Goal: Information Seeking & Learning: Find specific fact

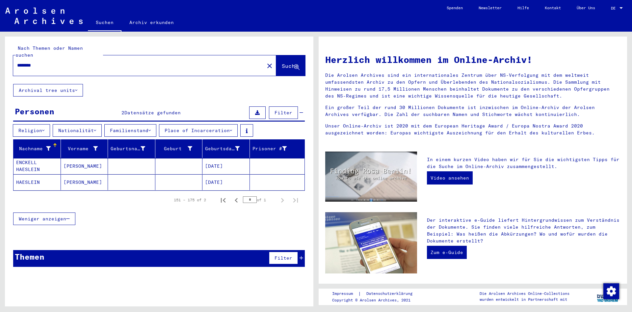
drag, startPoint x: 98, startPoint y: 55, endPoint x: 0, endPoint y: 55, distance: 97.7
click at [17, 62] on input "********" at bounding box center [136, 65] width 239 height 7
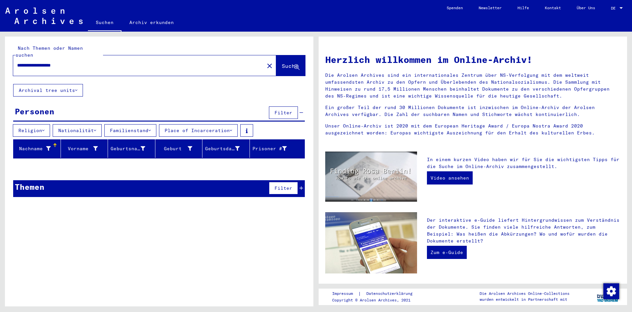
drag, startPoint x: 14, startPoint y: 58, endPoint x: 0, endPoint y: 58, distance: 13.8
click at [17, 62] on input "**********" at bounding box center [136, 65] width 239 height 7
type input "**********"
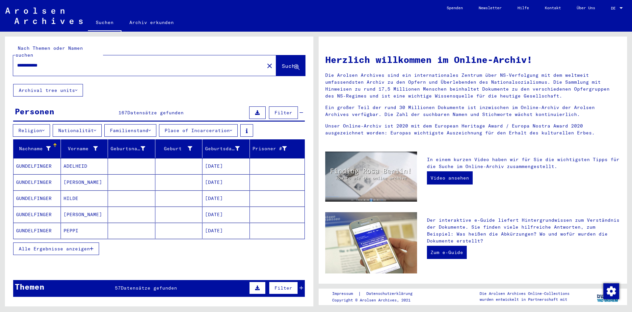
click at [89, 245] on span "Alle Ergebnisse anzeigen" at bounding box center [54, 248] width 71 height 6
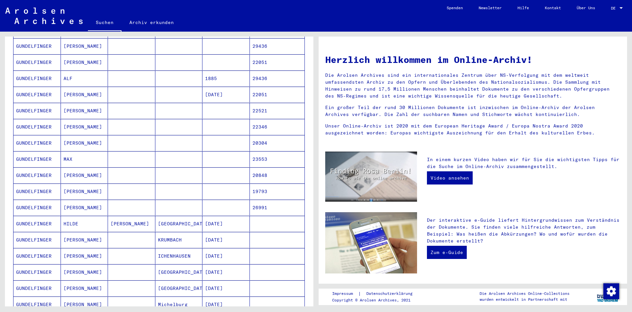
scroll to position [284, 0]
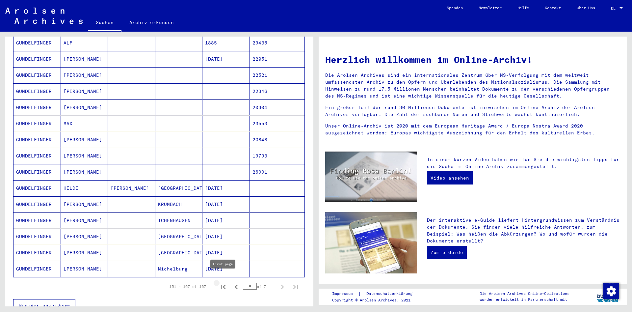
click at [223, 284] on icon "First page" at bounding box center [223, 286] width 5 height 5
click at [282, 282] on icon "Next page" at bounding box center [282, 286] width 9 height 9
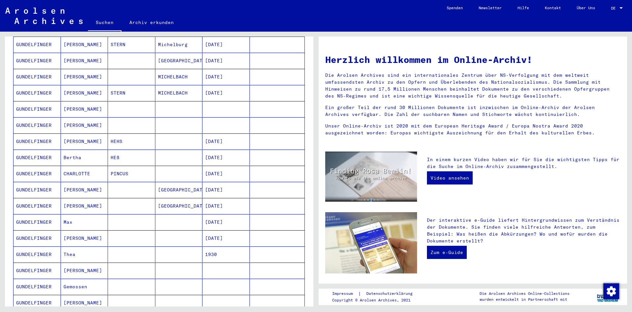
scroll to position [71, 0]
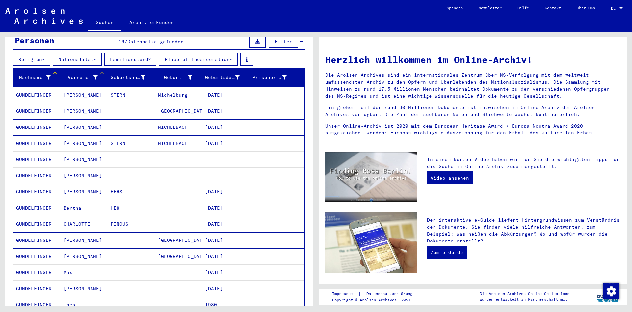
click at [81, 74] on div "Vorname" at bounding box center [81, 77] width 35 height 7
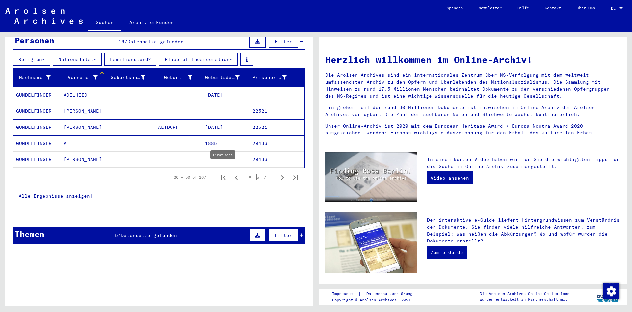
click at [221, 175] on icon "First page" at bounding box center [223, 177] width 5 height 5
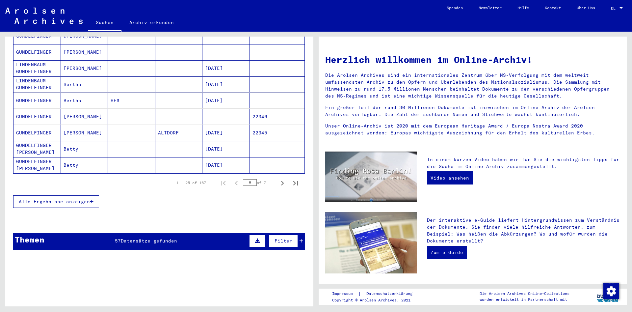
scroll to position [391, 0]
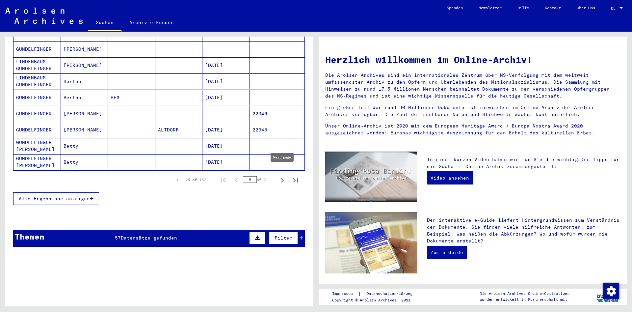
click at [280, 175] on icon "Next page" at bounding box center [282, 179] width 9 height 9
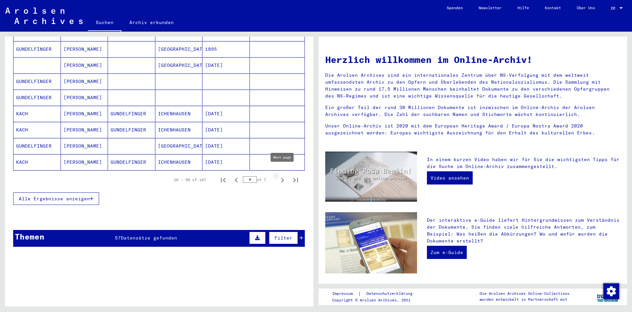
click at [279, 175] on icon "Next page" at bounding box center [282, 179] width 9 height 9
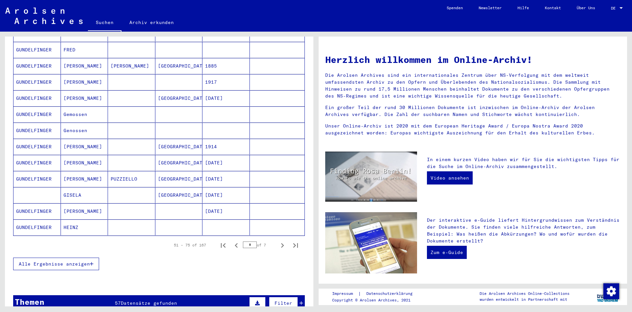
scroll to position [355, 0]
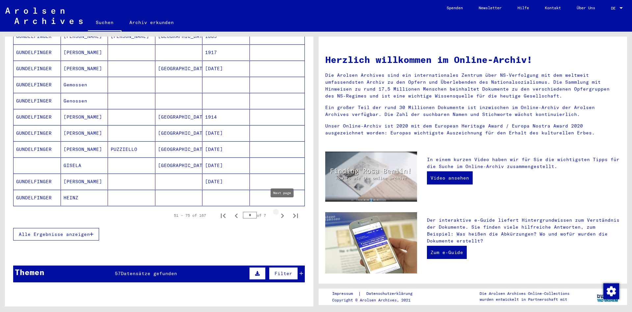
click at [283, 213] on icon "Next page" at bounding box center [282, 215] width 3 height 5
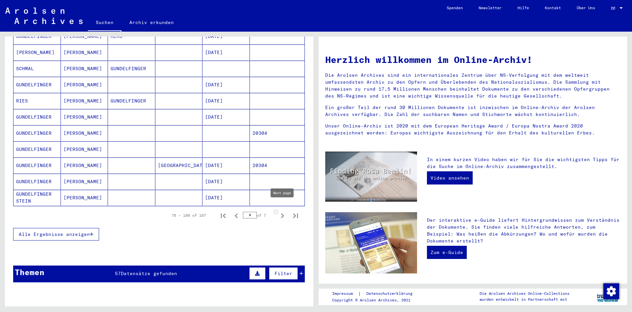
click at [282, 213] on icon "Next page" at bounding box center [282, 215] width 3 height 5
type input "*"
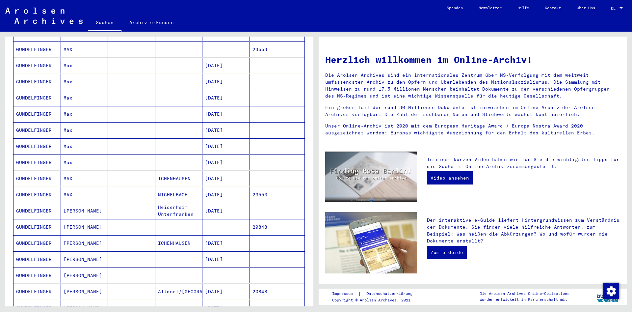
scroll to position [71, 0]
